Goal: Task Accomplishment & Management: Manage account settings

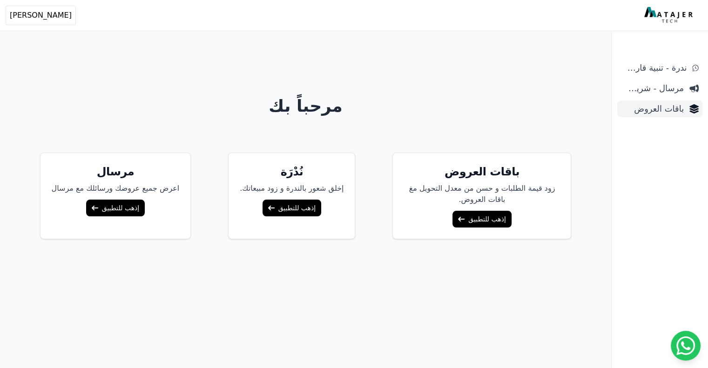
click at [659, 102] on span "باقات العروض" at bounding box center [652, 108] width 63 height 13
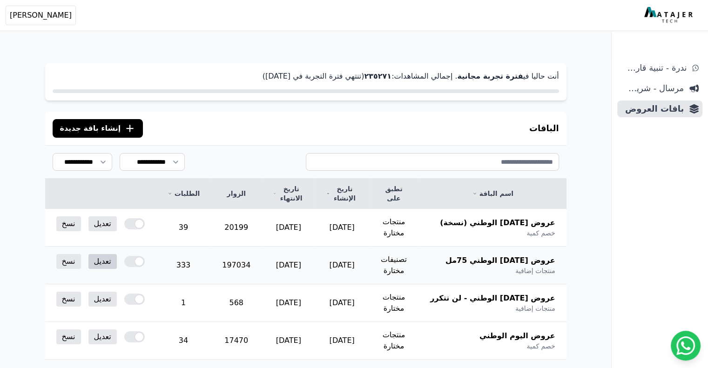
click at [93, 254] on link "تعديل" at bounding box center [102, 261] width 28 height 15
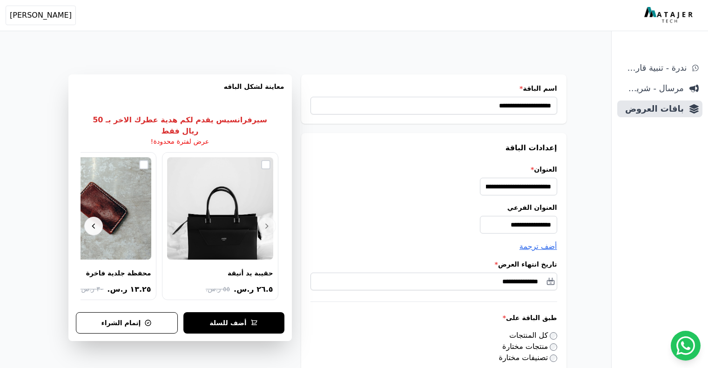
select select "*********"
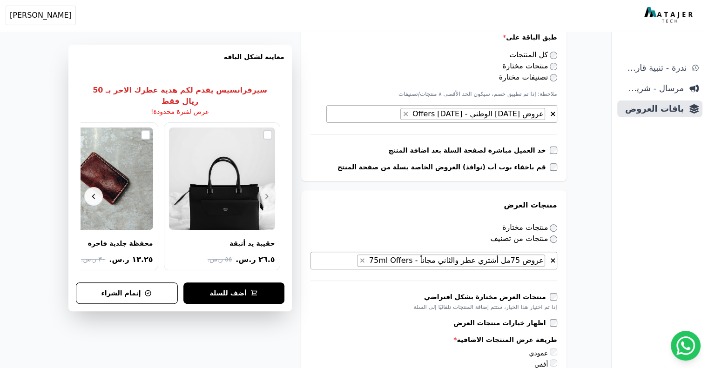
scroll to position [280, 0]
